Goal: Task Accomplishment & Management: Manage account settings

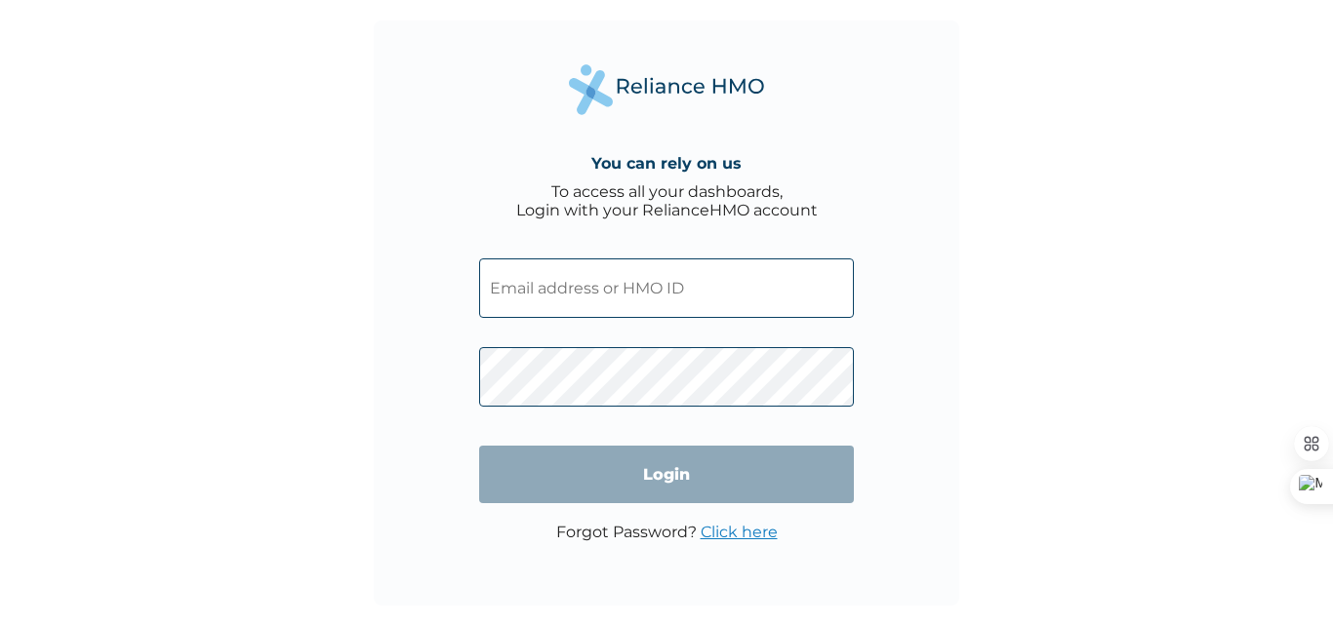
click at [549, 297] on input "text" at bounding box center [666, 289] width 375 height 60
type input "RET/38696/A"
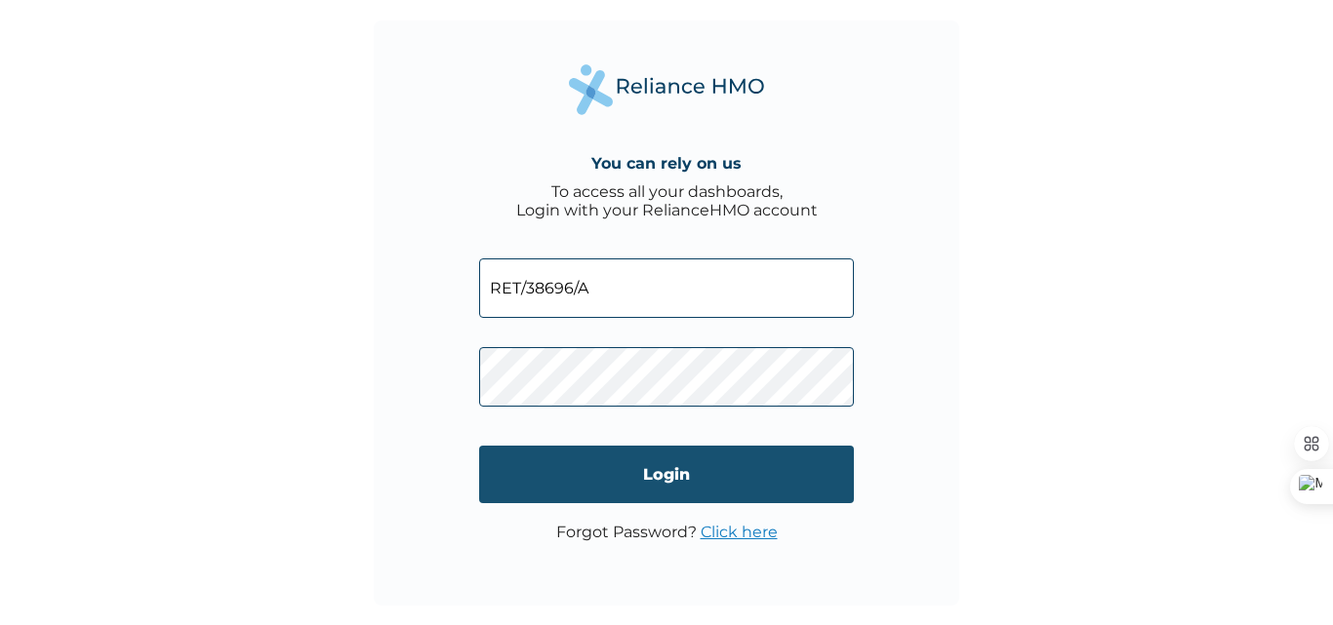
click at [703, 478] on input "Login" at bounding box center [666, 475] width 375 height 58
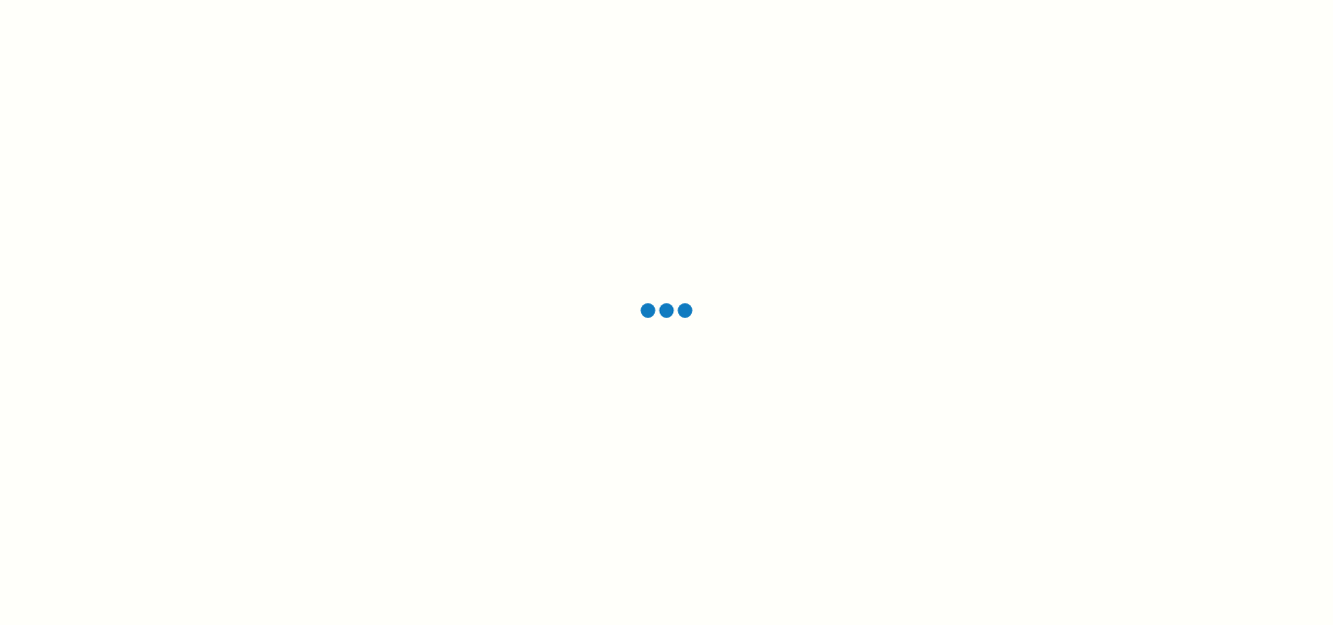
click at [549, 429] on div at bounding box center [666, 312] width 1333 height 625
